Goal: Task Accomplishment & Management: Manage account settings

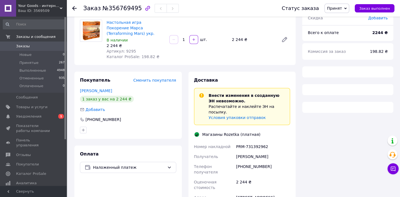
scroll to position [56, 0]
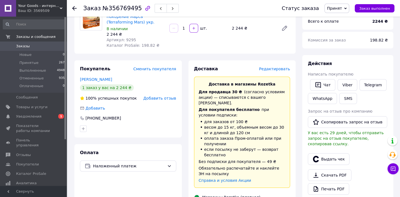
click at [21, 45] on span "Заказы" at bounding box center [23, 46] width 14 height 5
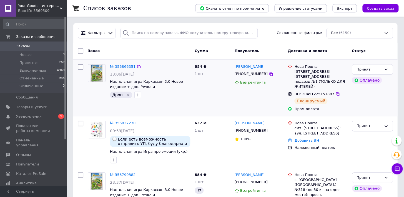
click at [194, 109] on div "884 ₴ 1 шт." at bounding box center [212, 88] width 40 height 52
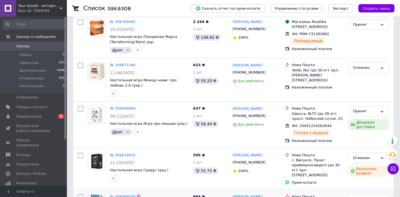
scroll to position [252, 0]
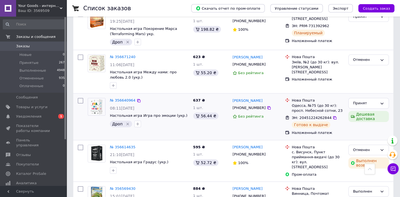
click at [194, 115] on div "637 ₴ 1 шт. 56.44 ₴" at bounding box center [210, 117] width 39 height 42
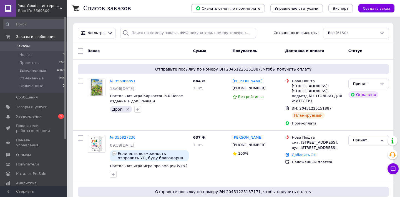
click at [29, 114] on span "Уведомления" at bounding box center [28, 116] width 25 height 5
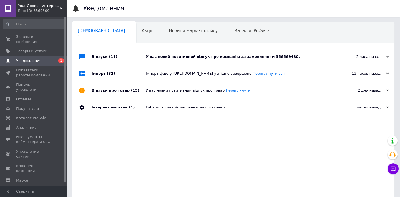
click at [207, 58] on div "У вас новий позитивний відгук про компанію за замовленням 356569430." at bounding box center [239, 56] width 187 height 5
